Goal: Task Accomplishment & Management: Use online tool/utility

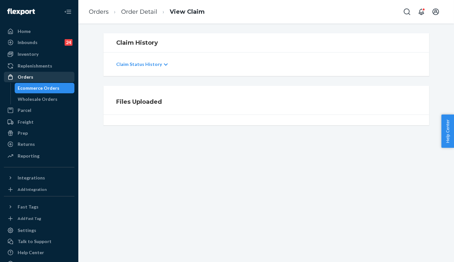
click at [38, 76] on div "Orders" at bounding box center [39, 76] width 69 height 9
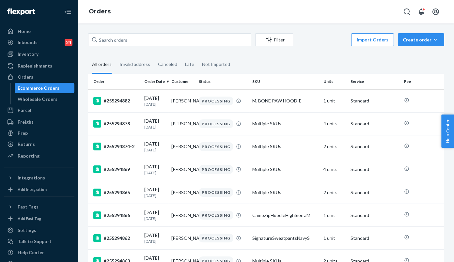
click at [167, 41] on input "text" at bounding box center [169, 39] width 163 height 13
paste input "255040382"
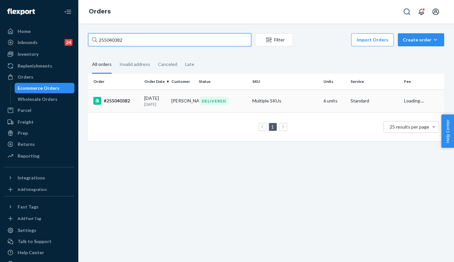
type input "255040382"
click at [118, 101] on div "#255040382" at bounding box center [116, 101] width 46 height 8
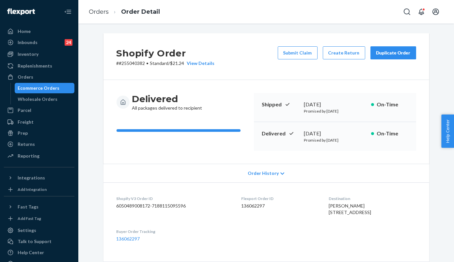
click at [388, 55] on div "Duplicate Order" at bounding box center [393, 53] width 35 height 7
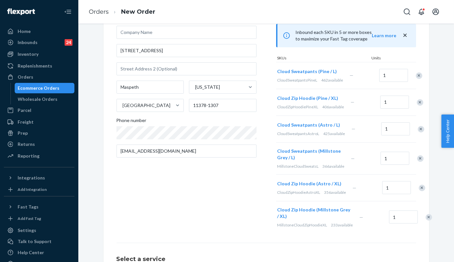
scroll to position [72, 0]
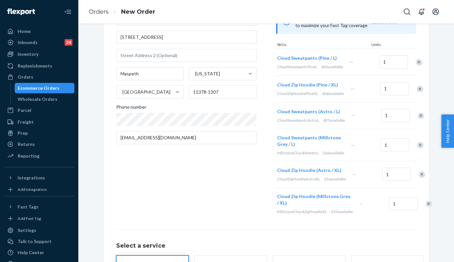
click at [416, 92] on div "Remove Item" at bounding box center [419, 89] width 7 height 7
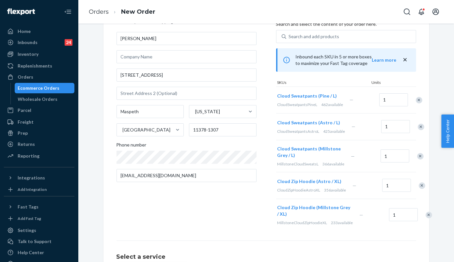
click at [415, 102] on div "Remove Item" at bounding box center [418, 100] width 7 height 7
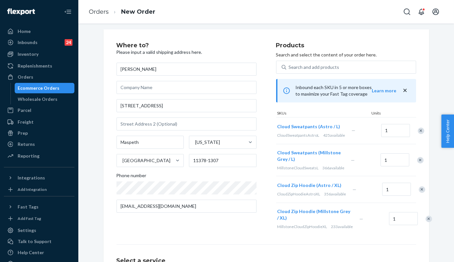
scroll to position [4, 0]
click at [417, 164] on div "Remove Item" at bounding box center [420, 160] width 7 height 7
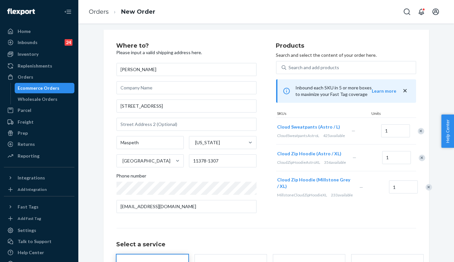
click at [425, 190] on div "Remove Item" at bounding box center [428, 187] width 7 height 7
click at [418, 161] on div "Remove Item" at bounding box center [421, 158] width 7 height 7
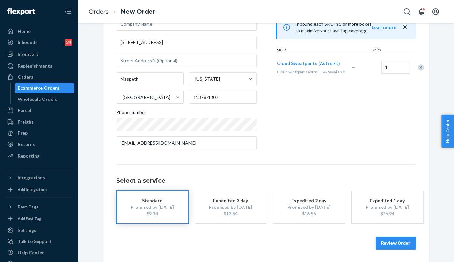
scroll to position [68, 0]
click at [403, 242] on button "Review Order" at bounding box center [395, 242] width 40 height 13
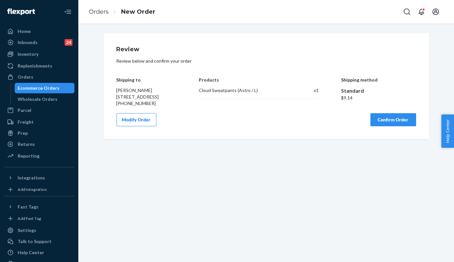
scroll to position [0, 0]
click at [384, 123] on button "Confirm Order" at bounding box center [393, 119] width 46 height 13
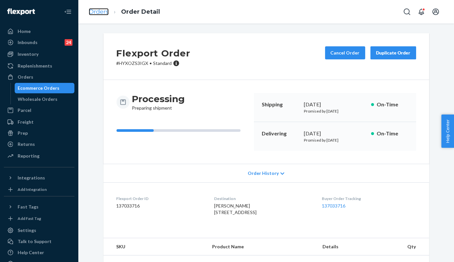
click at [91, 9] on link "Orders" at bounding box center [99, 11] width 20 height 7
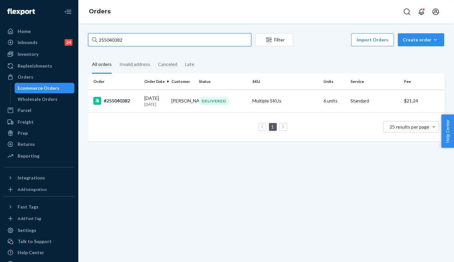
drag, startPoint x: 113, startPoint y: 39, endPoint x: 118, endPoint y: 37, distance: 6.1
click at [86, 37] on div "255040382 Filter Import Orders Create order Ecommerce order Removal order All o…" at bounding box center [265, 90] width 365 height 114
paste input "23501"
type input "255235012"
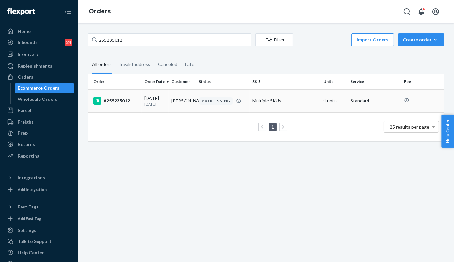
click at [127, 102] on div "#255235012" at bounding box center [116, 101] width 46 height 8
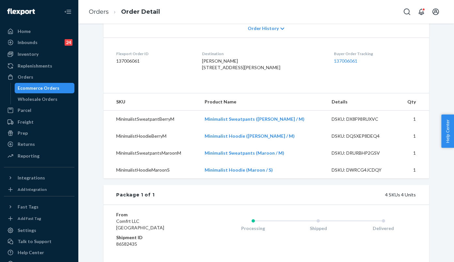
scroll to position [72, 0]
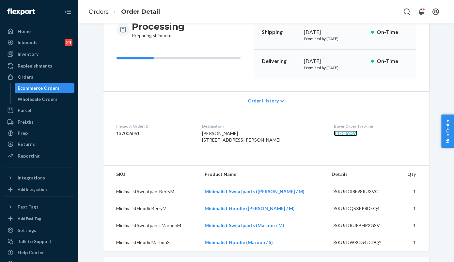
click at [334, 133] on link "137006061" at bounding box center [345, 133] width 23 height 6
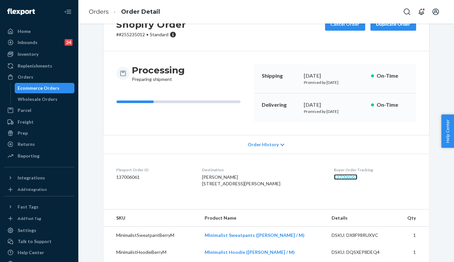
scroll to position [0, 0]
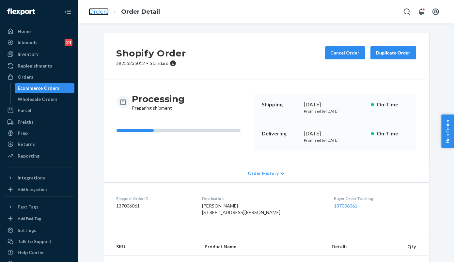
click at [100, 9] on link "Orders" at bounding box center [99, 11] width 20 height 7
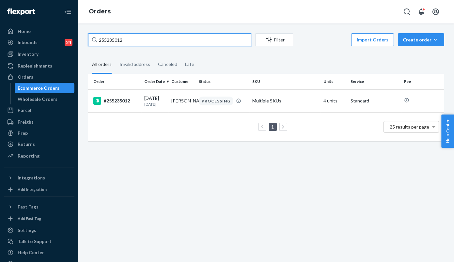
paste input "198398"
drag, startPoint x: 127, startPoint y: 39, endPoint x: 137, endPoint y: 45, distance: 11.9
click at [85, 40] on div "255235012 Filter Import Orders Create order Ecommerce order Removal order All o…" at bounding box center [265, 90] width 365 height 114
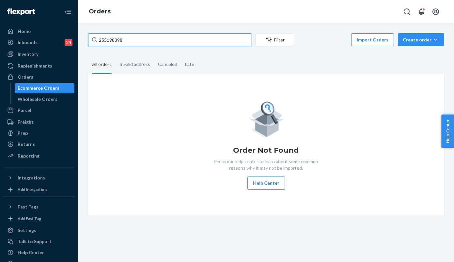
click at [154, 39] on input "255198398" at bounding box center [169, 39] width 163 height 13
click at [133, 39] on input "255198398" at bounding box center [169, 39] width 163 height 13
click at [127, 42] on input "255198398" at bounding box center [169, 39] width 163 height 13
click at [160, 113] on div "Order Not Found Go to our help center to learn about some common reasons why it…" at bounding box center [265, 145] width 345 height 90
click at [133, 35] on input "255198398" at bounding box center [169, 39] width 163 height 13
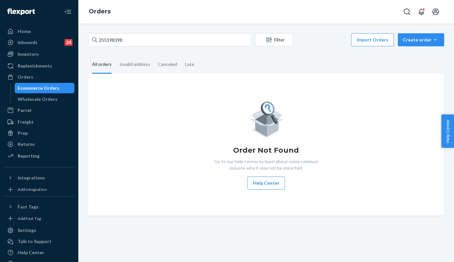
click at [141, 128] on div "Order Not Found Go to our help center to learn about some common reasons why it…" at bounding box center [265, 145] width 345 height 90
click at [133, 35] on input "255198398" at bounding box center [169, 39] width 163 height 13
click at [175, 40] on input "255198398" at bounding box center [169, 39] width 163 height 13
drag, startPoint x: 125, startPoint y: 39, endPoint x: 82, endPoint y: 40, distance: 43.1
click at [82, 40] on div "255198398 Filter Import Orders Create order Ecommerce order Removal order All o…" at bounding box center [265, 142] width 375 height 238
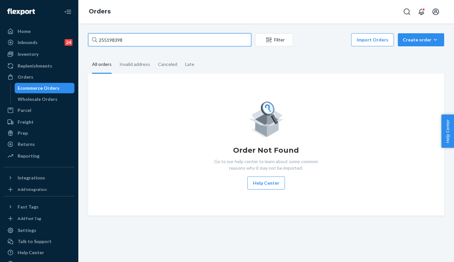
paste input "[PERSON_NAME]"
type input "[PERSON_NAME]"
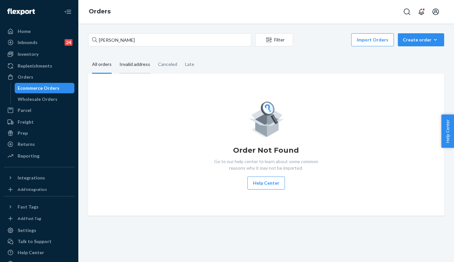
click at [134, 65] on div "Invalid address" at bounding box center [134, 65] width 31 height 18
click at [115, 56] on input "Invalid address" at bounding box center [115, 56] width 0 height 0
click at [109, 65] on div "All orders" at bounding box center [102, 65] width 20 height 18
click at [88, 56] on input "All orders" at bounding box center [88, 56] width 0 height 0
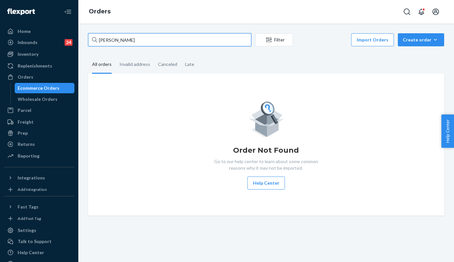
click at [168, 38] on input "[PERSON_NAME]" at bounding box center [169, 39] width 163 height 13
drag, startPoint x: 115, startPoint y: 41, endPoint x: 73, endPoint y: 38, distance: 42.2
click at [67, 38] on div "Home Inbounds 24 Shipping Plans Problems 24 Inventory Products Replenishments O…" at bounding box center [227, 131] width 454 height 262
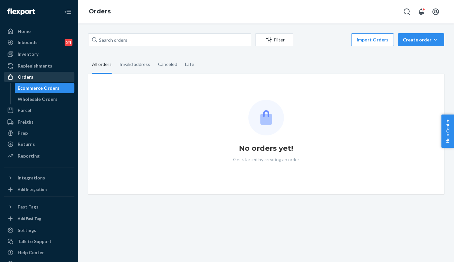
click at [32, 73] on div "Orders" at bounding box center [39, 76] width 69 height 9
click at [29, 75] on div "Orders" at bounding box center [26, 77] width 16 height 7
click at [33, 61] on link "Replenishments" at bounding box center [39, 66] width 70 height 10
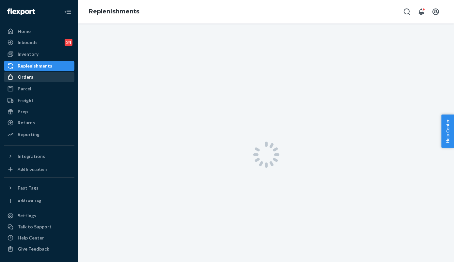
click at [26, 76] on div "Orders" at bounding box center [26, 77] width 16 height 7
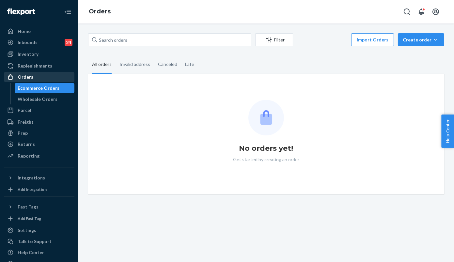
click at [33, 81] on div "Orders" at bounding box center [39, 76] width 69 height 9
click at [37, 64] on div "Replenishments" at bounding box center [35, 66] width 35 height 7
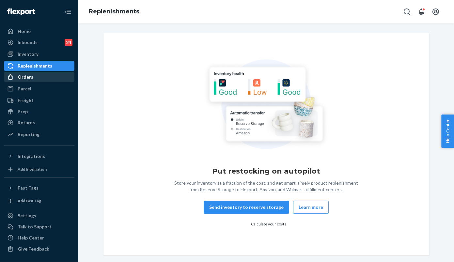
click at [23, 77] on div "Orders" at bounding box center [26, 77] width 16 height 7
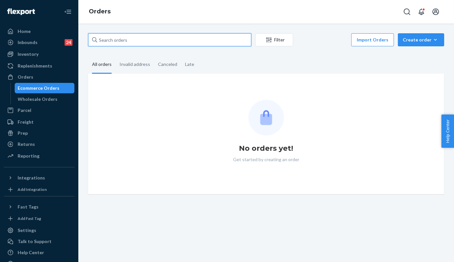
click at [134, 42] on input "text" at bounding box center [169, 39] width 163 height 13
paste input "[PERSON_NAME]"
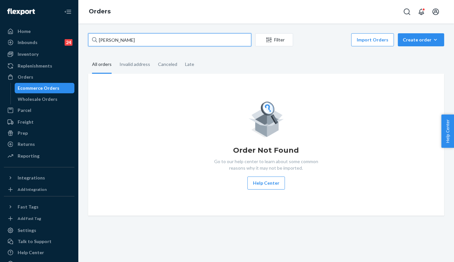
drag, startPoint x: 143, startPoint y: 37, endPoint x: 88, endPoint y: 35, distance: 55.5
click at [85, 35] on div "[PERSON_NAME] Filter Import Orders Create order Ecommerce order Removal order A…" at bounding box center [265, 124] width 365 height 182
paste input "254815120"
click at [130, 36] on input "254815120" at bounding box center [169, 39] width 163 height 13
type input "254815120"
